Goal: Task Accomplishment & Management: Use online tool/utility

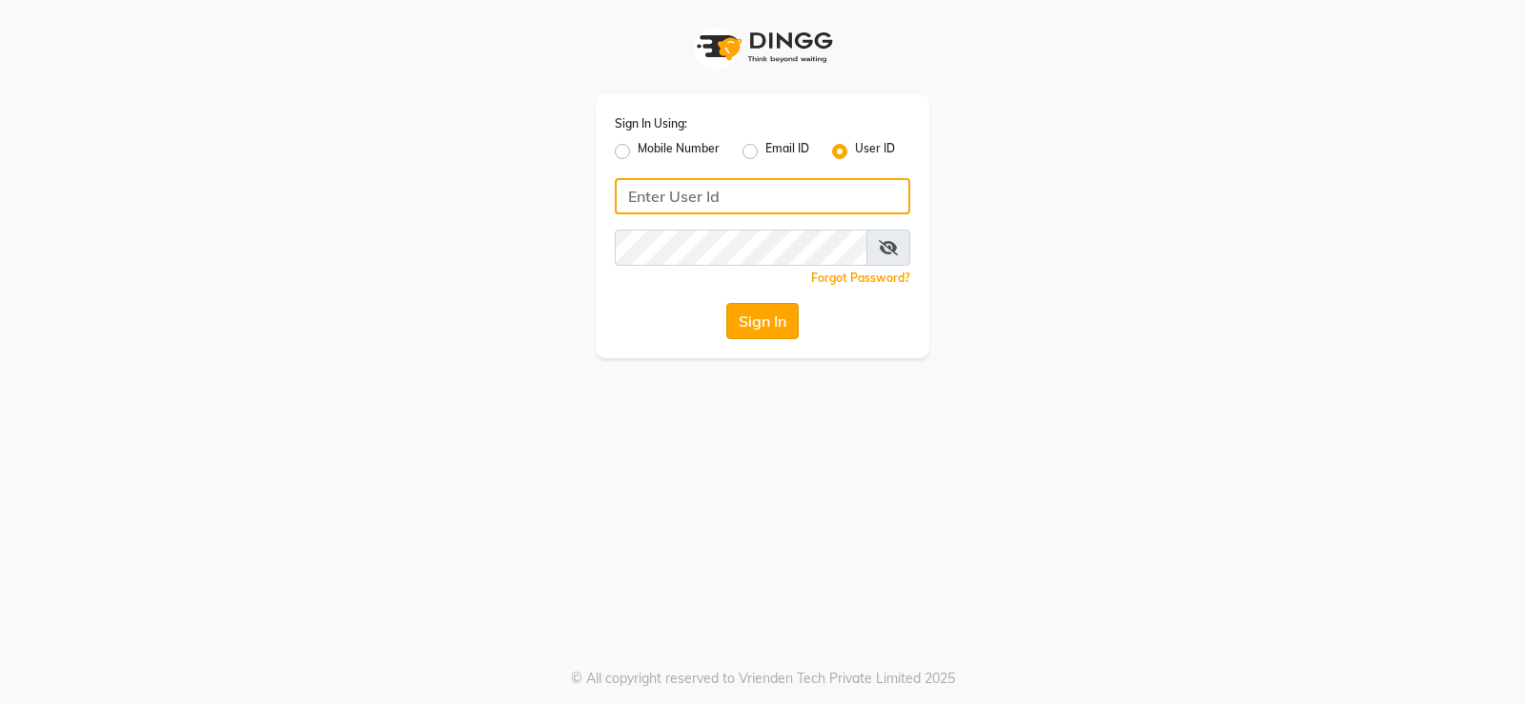
type input "prabhutasalon"
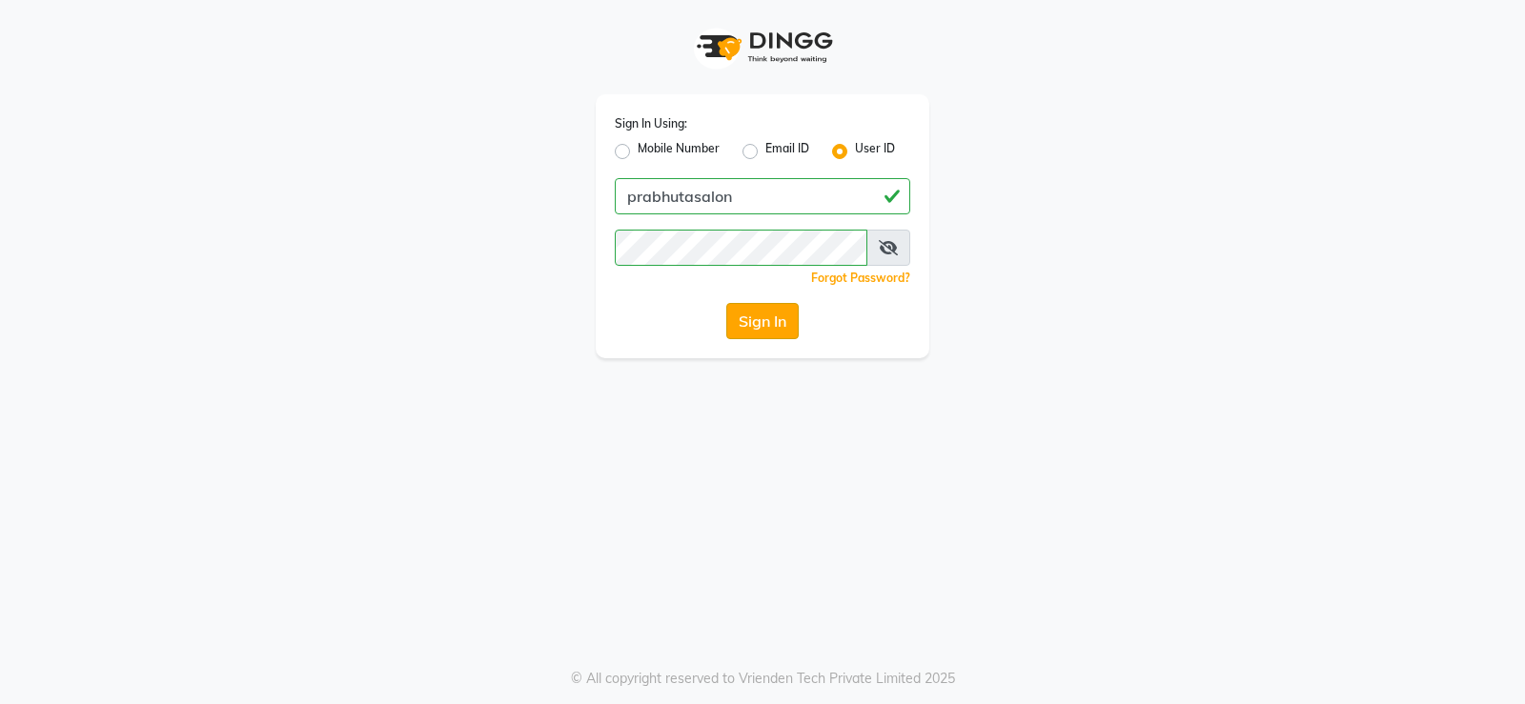
click at [742, 325] on button "Sign In" at bounding box center [762, 321] width 72 height 36
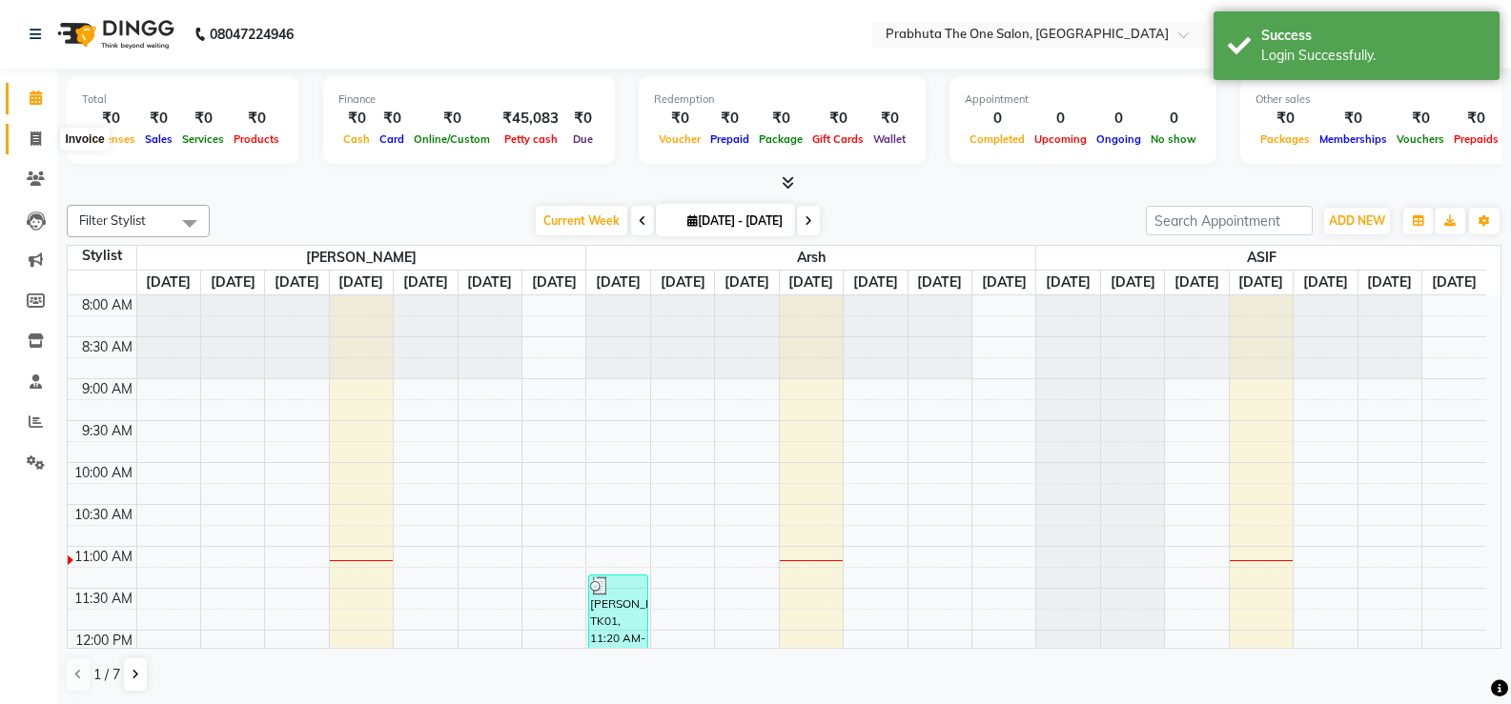
click at [37, 129] on span at bounding box center [35, 140] width 33 height 22
select select "5326"
select select "service"
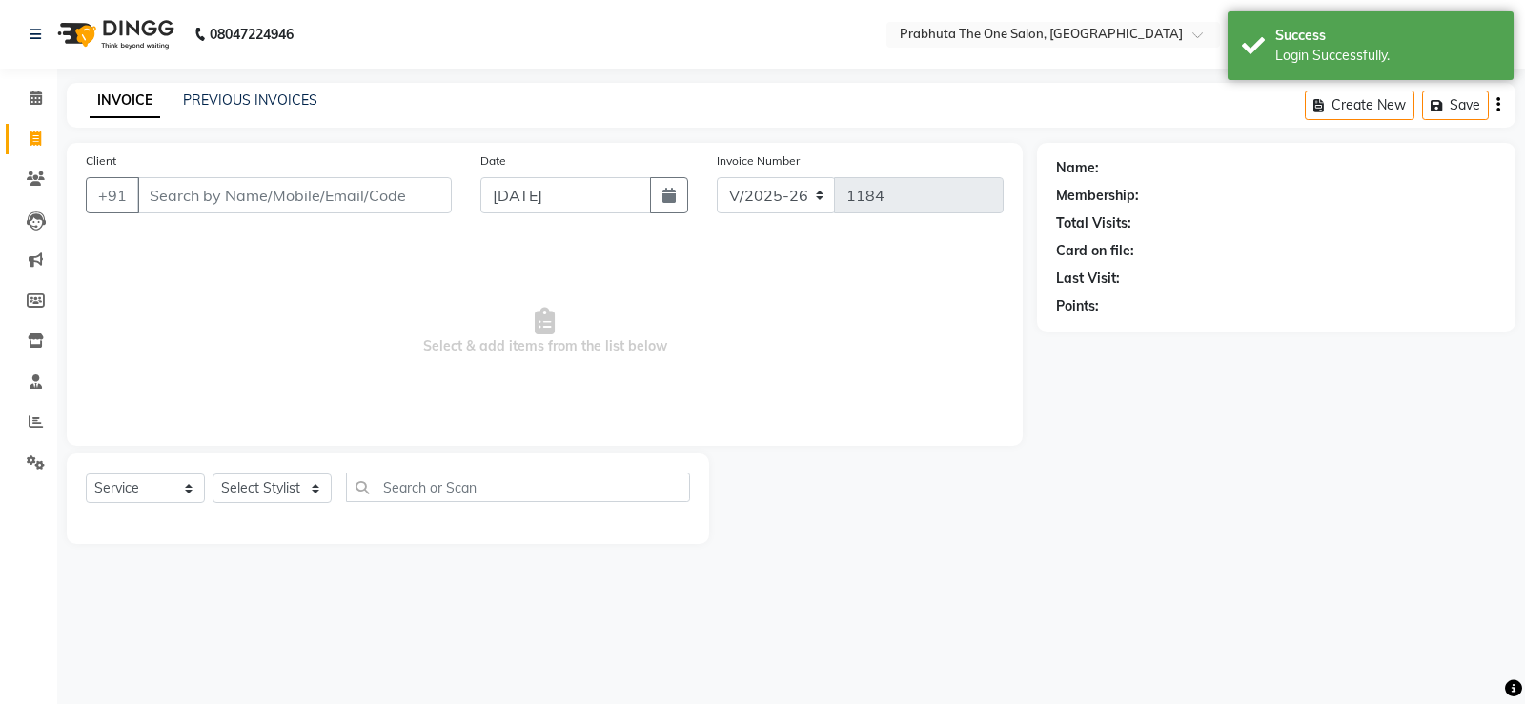
click at [243, 206] on input "Client" at bounding box center [294, 195] width 314 height 36
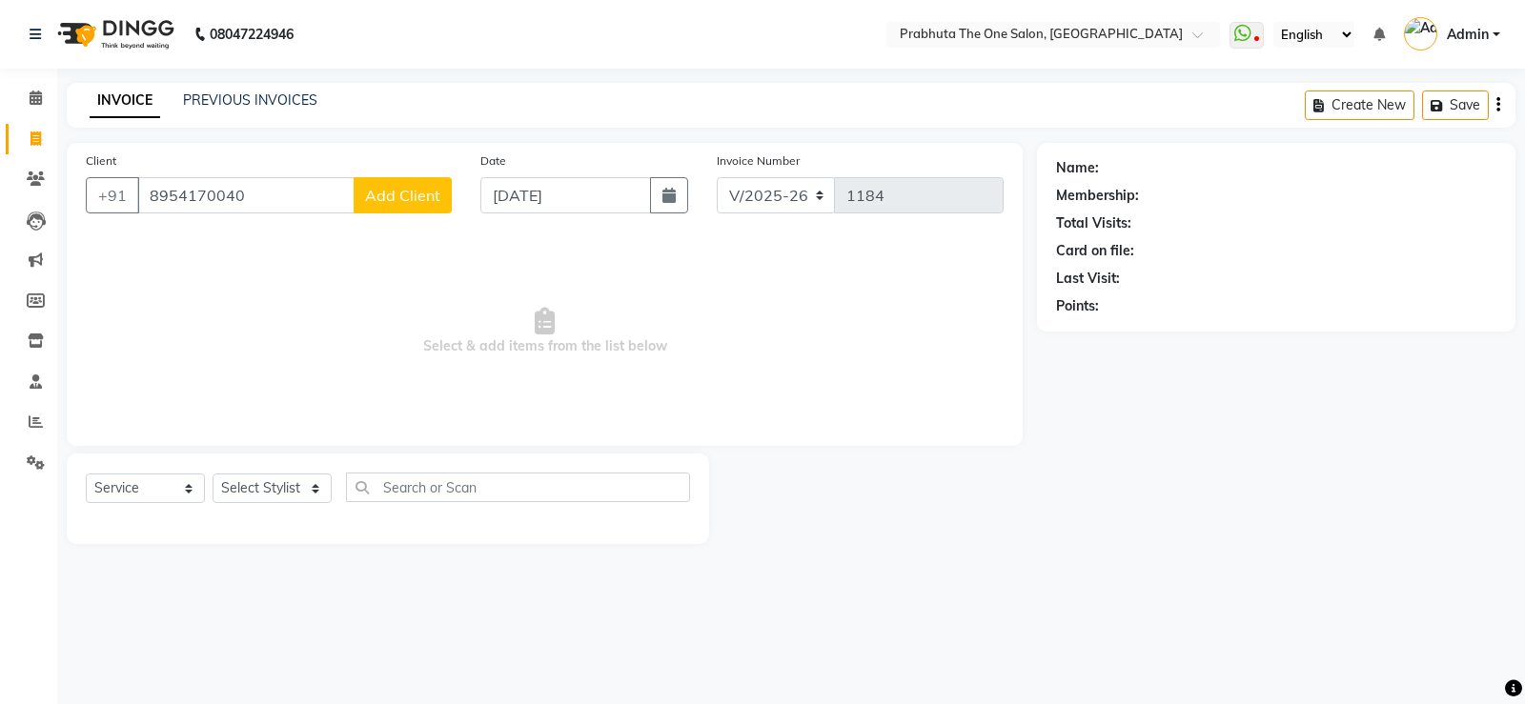
type input "8954170040"
click at [312, 483] on select "Select Stylist [PERSON_NAME] [PERSON_NAME] ausween [PERSON_NAME] [PERSON_NAME] …" at bounding box center [272, 489] width 119 height 30
select select "82692"
click at [213, 474] on select "Select Stylist [PERSON_NAME] [PERSON_NAME] ausween [PERSON_NAME] [PERSON_NAME] …" at bounding box center [272, 489] width 119 height 30
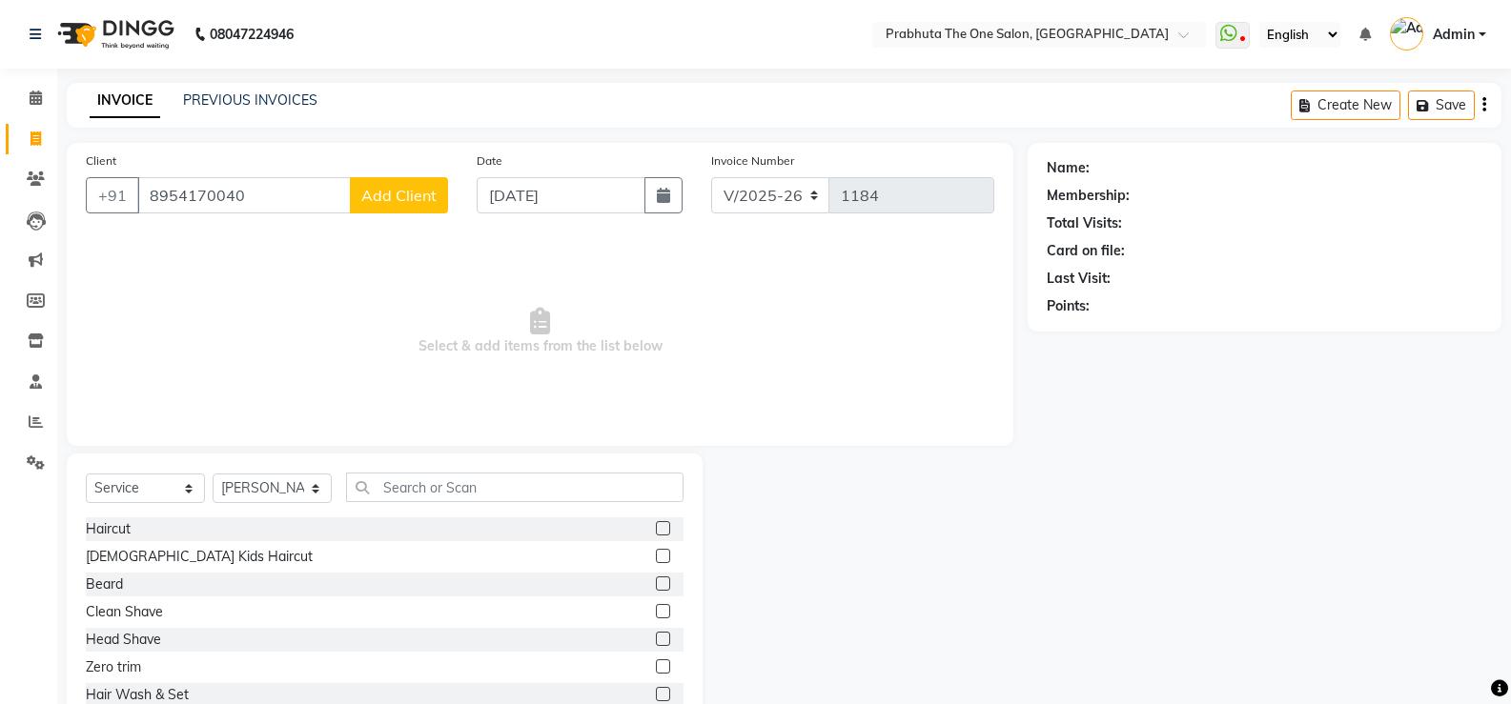
click at [222, 530] on div "Haircut" at bounding box center [385, 529] width 598 height 24
click at [656, 527] on label at bounding box center [663, 528] width 14 height 14
click at [656, 527] on input "checkbox" at bounding box center [662, 529] width 12 height 12
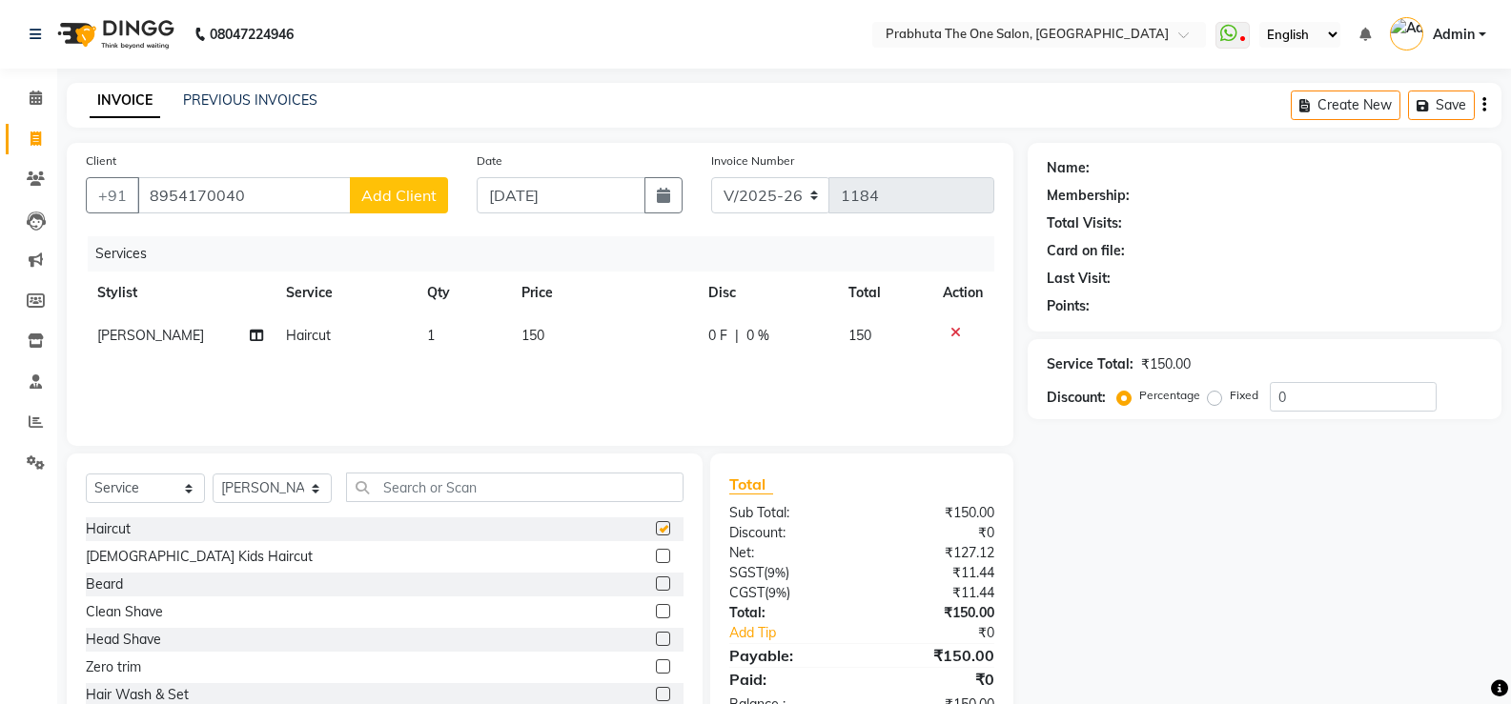
checkbox input "false"
click at [317, 194] on input "8954170040" at bounding box center [243, 195] width 213 height 36
type input "8"
